Goal: Information Seeking & Learning: Understand process/instructions

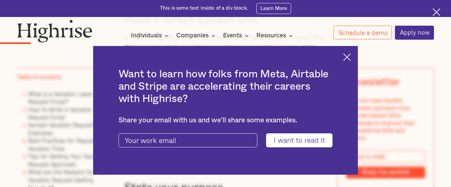
scroll to position [787, 0]
click at [350, 59] on img at bounding box center [347, 57] width 8 height 8
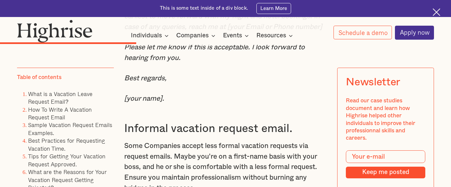
scroll to position [1997, 0]
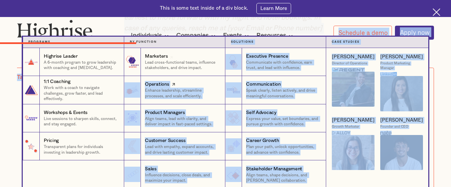
drag, startPoint x: 157, startPoint y: 126, endPoint x: 129, endPoint y: 84, distance: 50.2
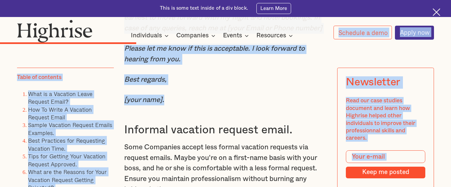
click at [222, 34] on p "I would appreciate it if my leave request is approved at the earliest to move f…" at bounding box center [225, 18] width 203 height 32
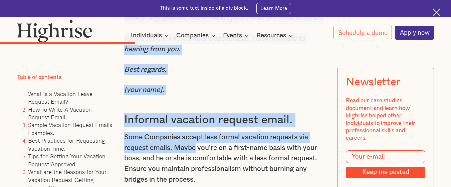
scroll to position [2009, 0]
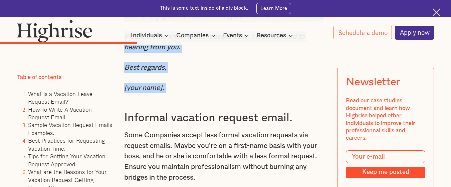
drag, startPoint x: 124, startPoint y: 75, endPoint x: 184, endPoint y: 129, distance: 80.6
click at [184, 129] on div "Sample Vacation Request Emails Examples. Formal vacation request email. When wo…" at bounding box center [225, 48] width 203 height 745
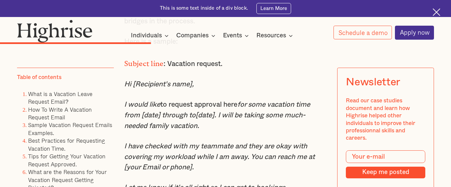
scroll to position [2167, 0]
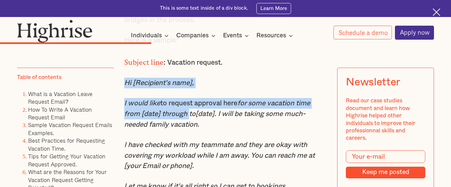
drag, startPoint x: 122, startPoint y: 112, endPoint x: 188, endPoint y: 142, distance: 72.5
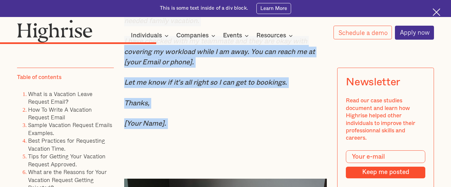
scroll to position [2284, 0]
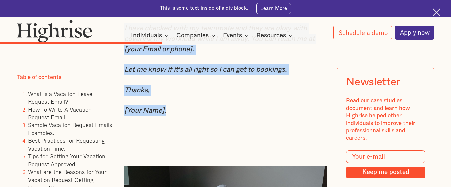
drag, startPoint x: 122, startPoint y: 89, endPoint x: 205, endPoint y: 145, distance: 99.8
copy div "Subject line : Vacation request. Hi [Recipient's name], I would like to request…"
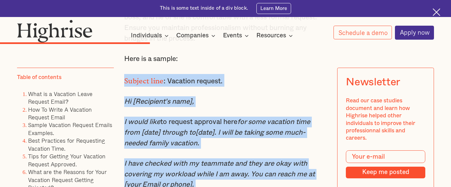
scroll to position [2153, 0]
